Goal: Navigation & Orientation: Find specific page/section

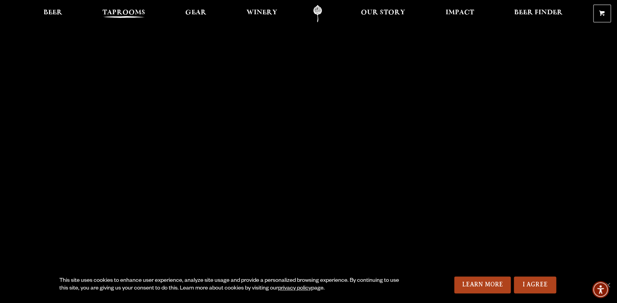
click at [132, 9] on link "Taprooms" at bounding box center [123, 13] width 52 height 17
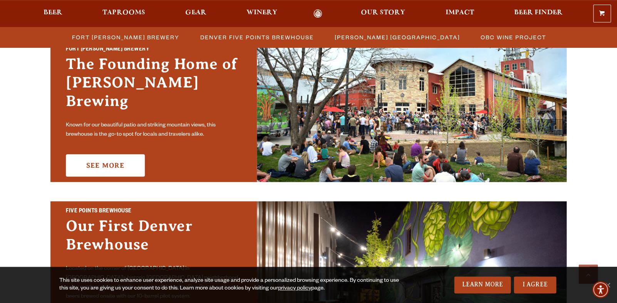
scroll to position [302, 0]
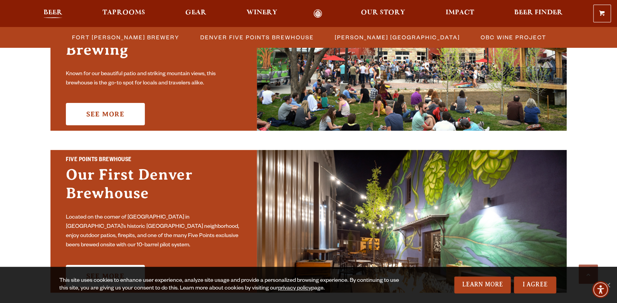
click at [62, 16] on span "Beer" at bounding box center [53, 13] width 19 height 6
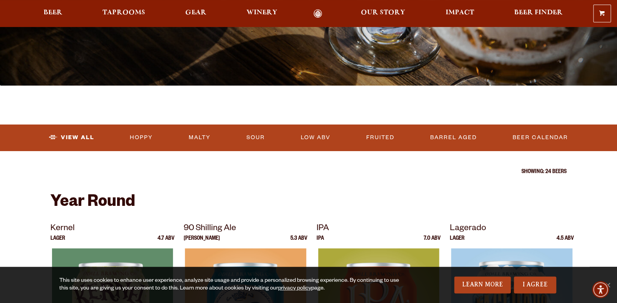
scroll to position [166, 0]
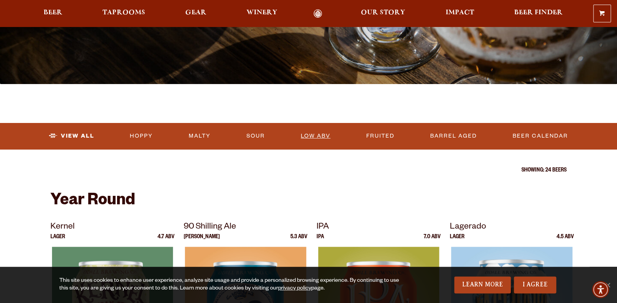
click at [321, 137] on link "Low ABV" at bounding box center [316, 136] width 36 height 18
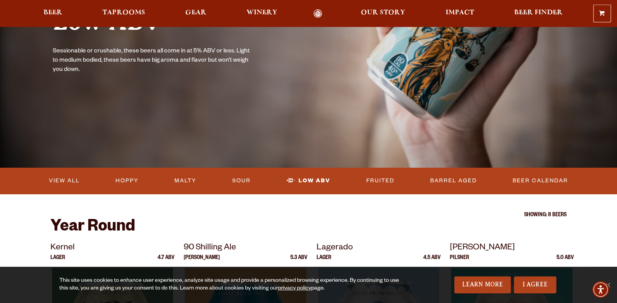
scroll to position [99, 0]
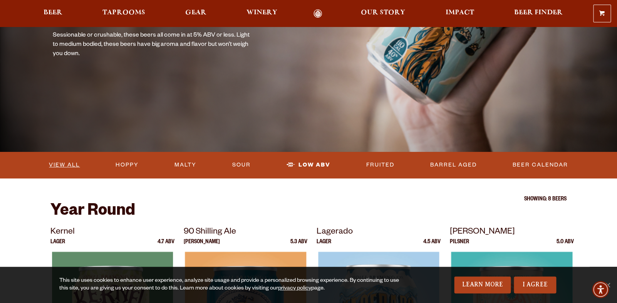
click at [64, 164] on link "View All" at bounding box center [64, 165] width 37 height 18
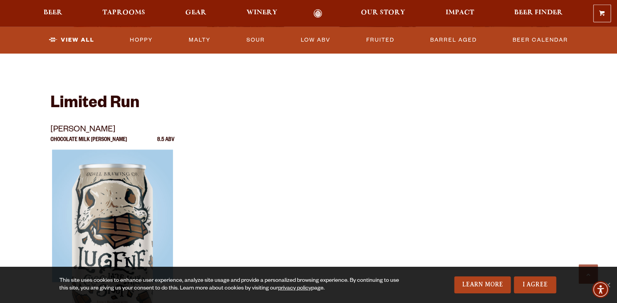
scroll to position [1282, 0]
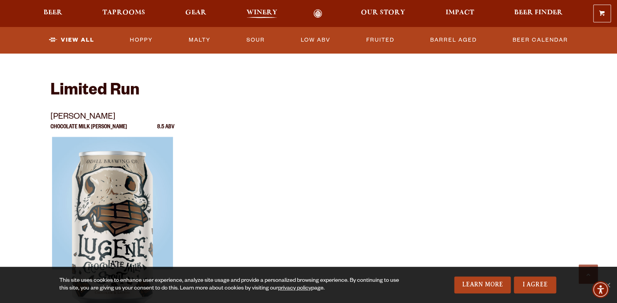
click at [249, 16] on span "Winery" at bounding box center [262, 13] width 31 height 6
